Goal: Information Seeking & Learning: Learn about a topic

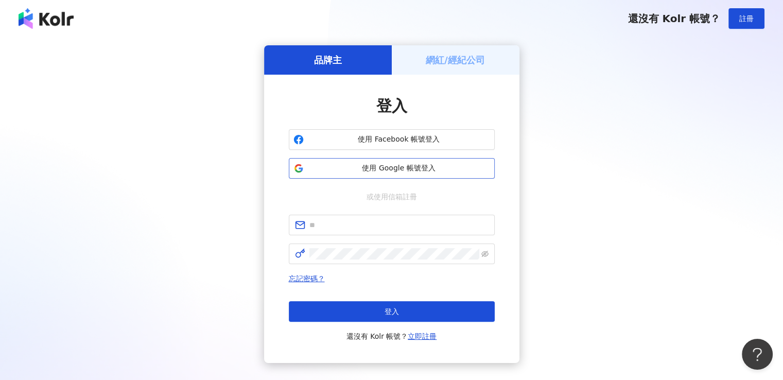
click at [362, 170] on span "使用 Google 帳號登入" at bounding box center [399, 168] width 182 height 10
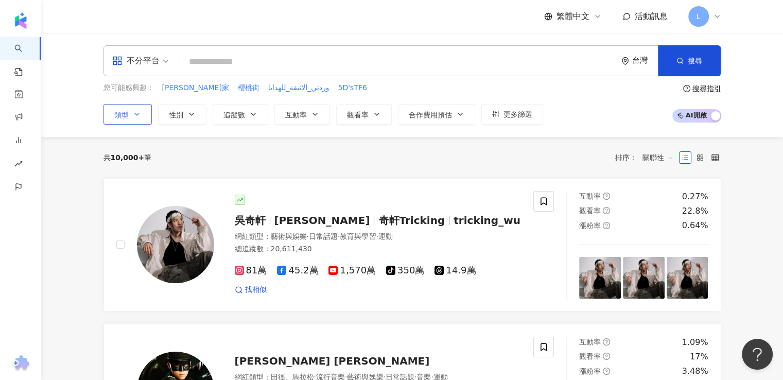
click at [127, 113] on span "類型" at bounding box center [121, 115] width 14 height 8
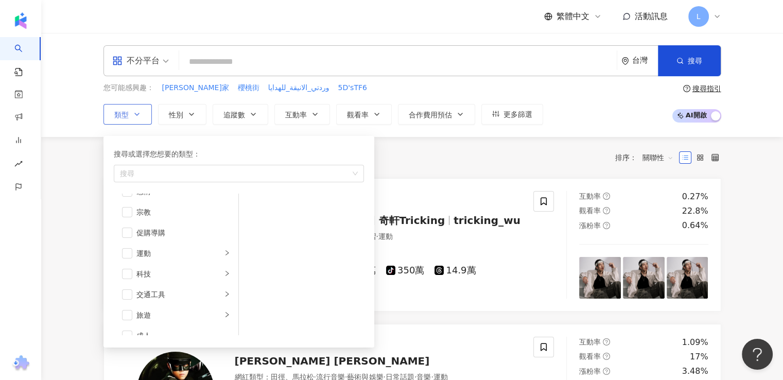
scroll to position [356, 0]
click at [224, 259] on icon "right" at bounding box center [227, 261] width 6 height 6
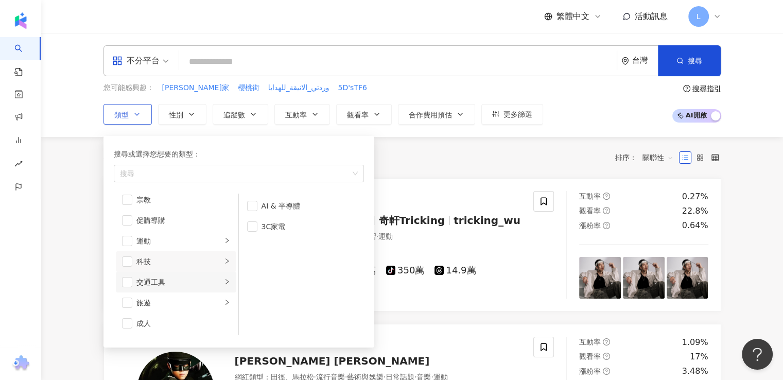
click at [222, 283] on li "交通工具" at bounding box center [176, 282] width 121 height 21
click at [276, 207] on div "汽車" at bounding box center [309, 205] width 94 height 11
click at [485, 147] on div "共 10,000+ 筆 排序： 關聯性" at bounding box center [413, 157] width 618 height 41
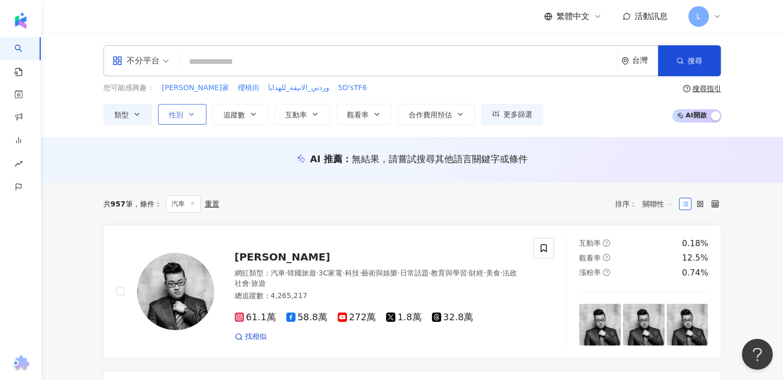
click at [187, 117] on icon "button" at bounding box center [191, 114] width 8 height 8
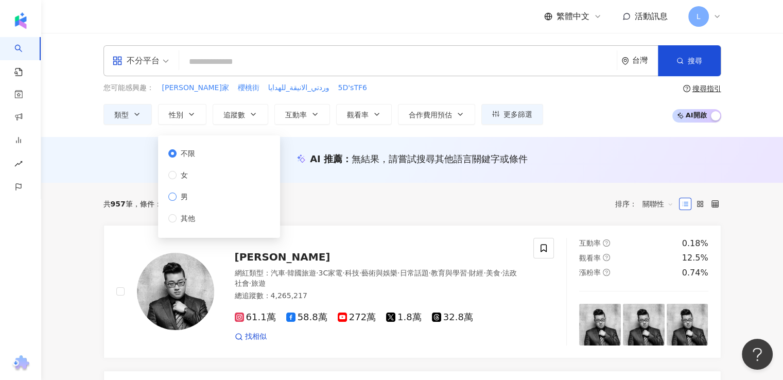
click at [187, 197] on span "男" at bounding box center [184, 196] width 15 height 11
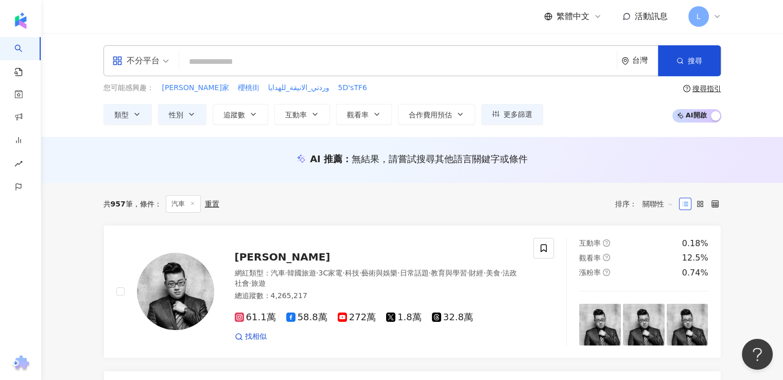
click at [441, 195] on div "共 957 筆 條件 ： 汽車 重置 排序： 關聯性" at bounding box center [413, 204] width 618 height 18
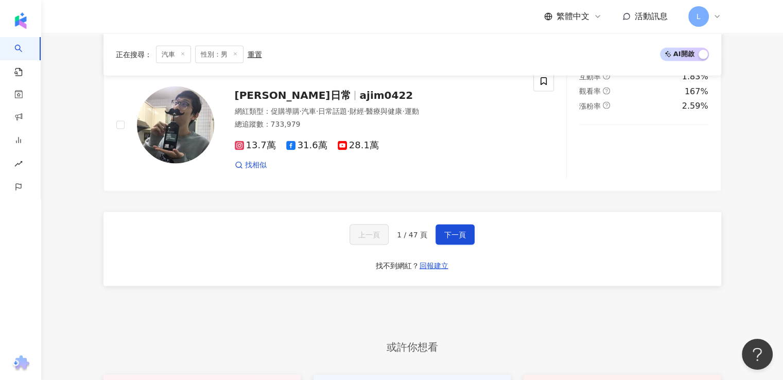
scroll to position [1996, 0]
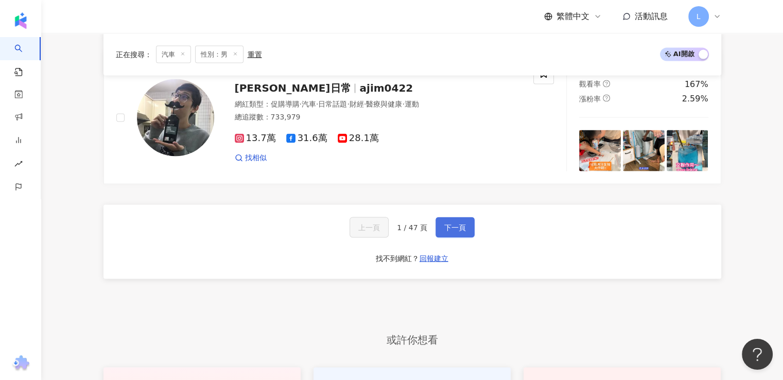
click at [452, 224] on span "下一頁" at bounding box center [455, 228] width 22 height 8
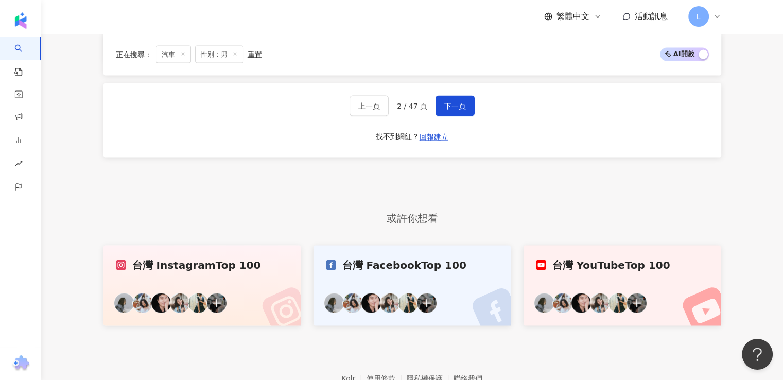
scroll to position [2103, 0]
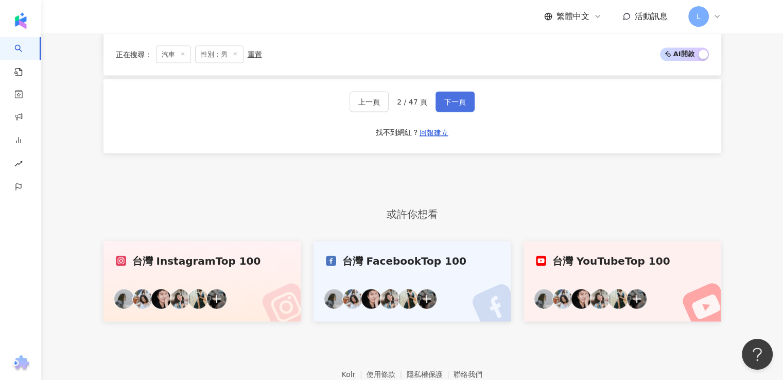
click at [448, 98] on span "下一頁" at bounding box center [455, 102] width 22 height 8
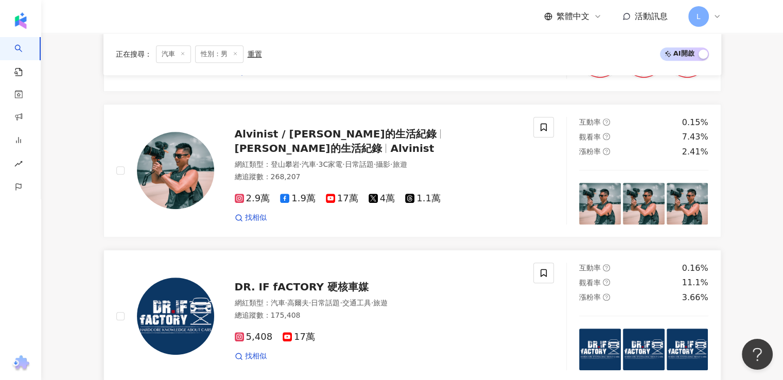
scroll to position [634, 0]
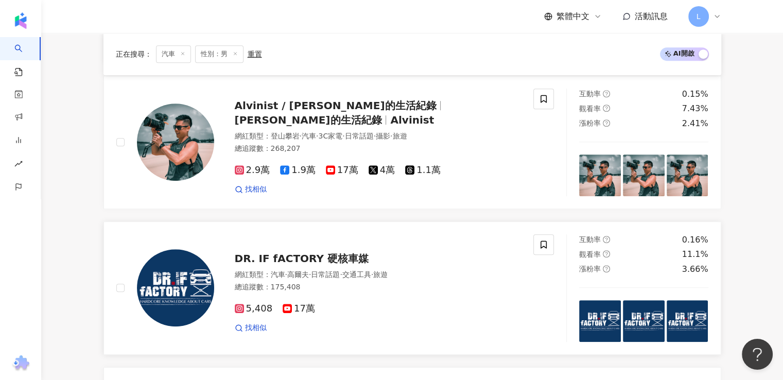
click at [313, 265] on span "DR. IF fACTORY 硬核車媒" at bounding box center [302, 258] width 134 height 12
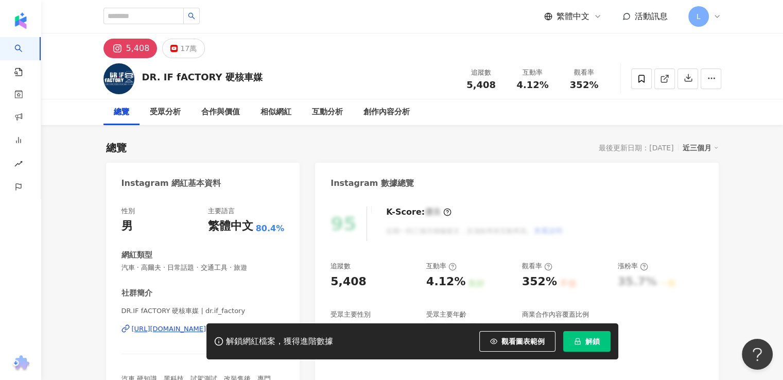
click at [153, 331] on div "解鎖網紅檔案，獲得進階數據 觀看圖表範例 解鎖" at bounding box center [391, 341] width 783 height 36
click at [161, 329] on div "解鎖網紅檔案，獲得進階數據 觀看圖表範例 解鎖" at bounding box center [391, 341] width 783 height 36
